Goal: Information Seeking & Learning: Learn about a topic

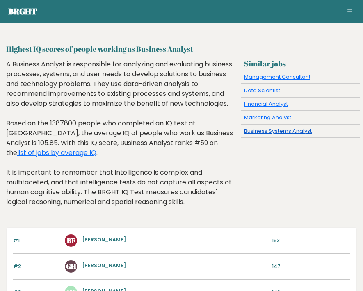
click at [264, 131] on link "Business Systems Analyst" at bounding box center [278, 131] width 68 height 8
click at [96, 148] on link "list of jobs by average IQ" at bounding box center [56, 152] width 79 height 9
